Goal: Download file/media

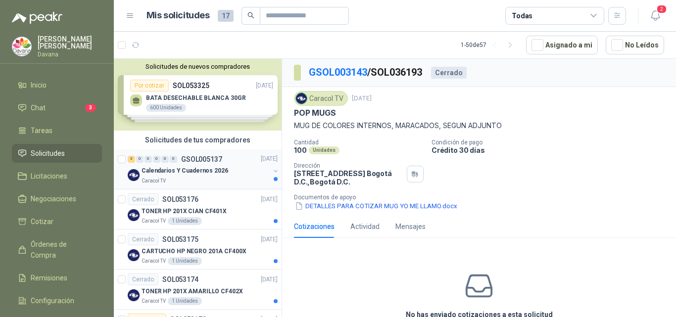
click at [209, 172] on p "Calendarios Y Cuadernos 2026" at bounding box center [184, 171] width 87 height 9
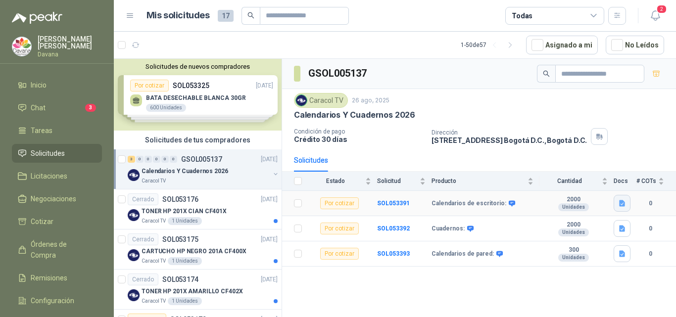
click at [613, 205] on icon "button" at bounding box center [622, 203] width 6 height 6
click at [567, 182] on button "ESPECIFICACIONES IMPRESOS.docx" at bounding box center [564, 182] width 119 height 10
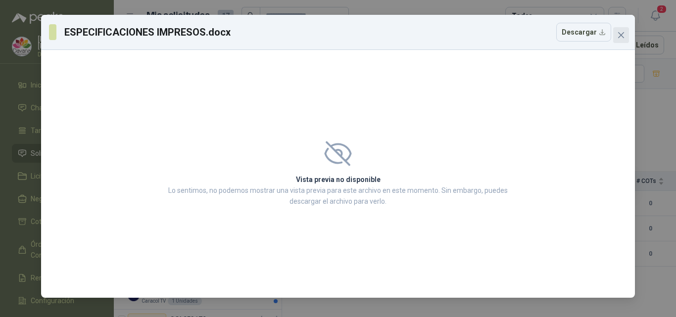
click at [613, 34] on icon "close" at bounding box center [621, 35] width 8 height 8
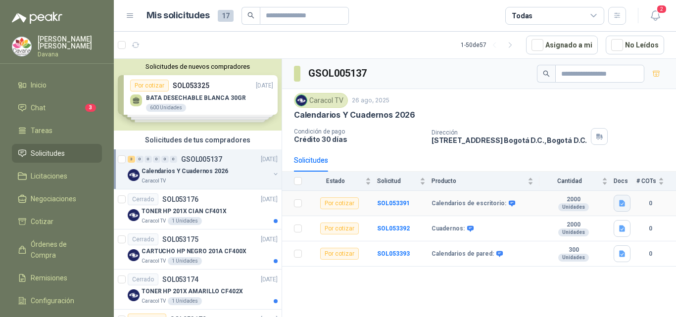
click at [613, 209] on button "button" at bounding box center [621, 203] width 17 height 17
click at [607, 179] on button "ESPECIFICACIONES IMPRESOS.docx" at bounding box center [564, 182] width 119 height 10
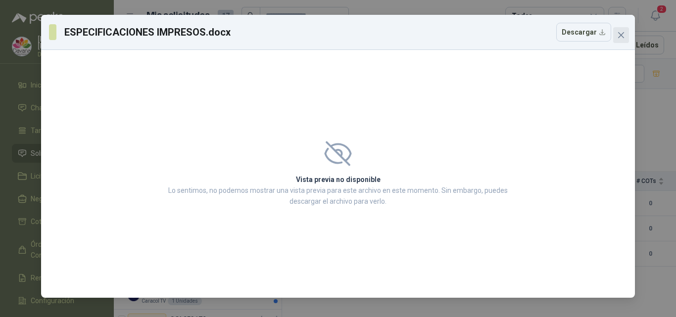
click at [613, 37] on icon "close" at bounding box center [621, 35] width 8 height 8
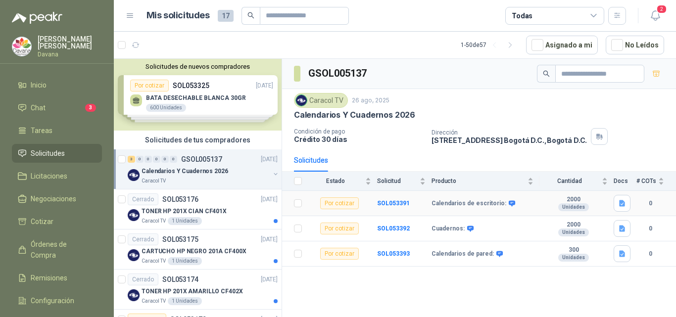
click at [451, 205] on b "Calendarios de escritorio:" at bounding box center [468, 204] width 75 height 8
click at [383, 203] on b "SOL053391" at bounding box center [393, 203] width 33 height 7
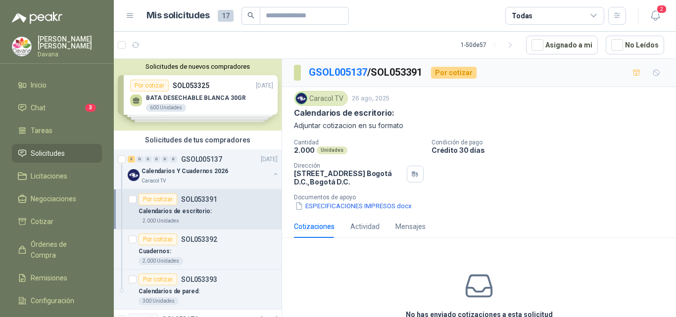
scroll to position [51, 0]
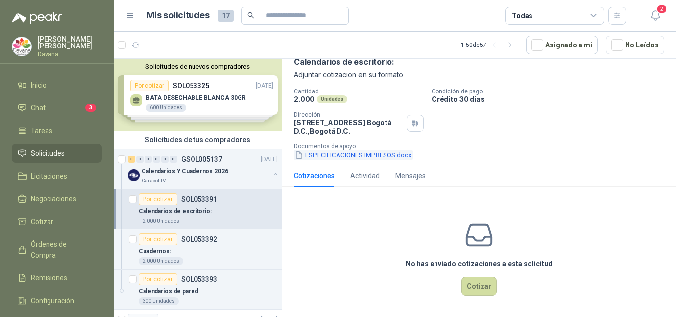
click at [379, 150] on button "ESPECIFICACIONES IMPRESOS.docx" at bounding box center [353, 155] width 119 height 10
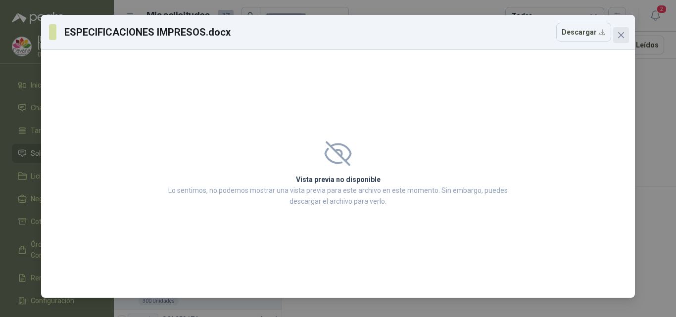
click at [613, 36] on icon "close" at bounding box center [621, 35] width 6 height 6
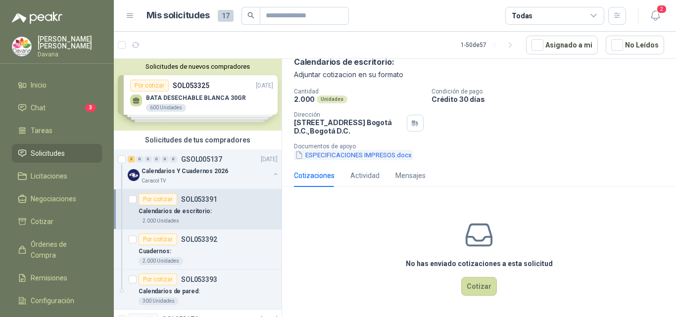
click at [323, 153] on button "ESPECIFICACIONES IMPRESOS.docx" at bounding box center [353, 155] width 119 height 10
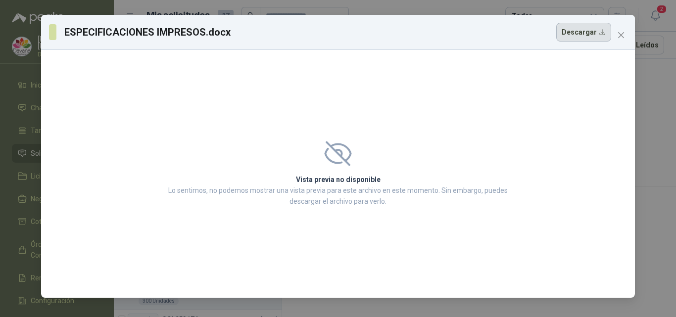
click at [586, 33] on button "Descargar" at bounding box center [583, 32] width 55 height 19
